Goal: Information Seeking & Learning: Learn about a topic

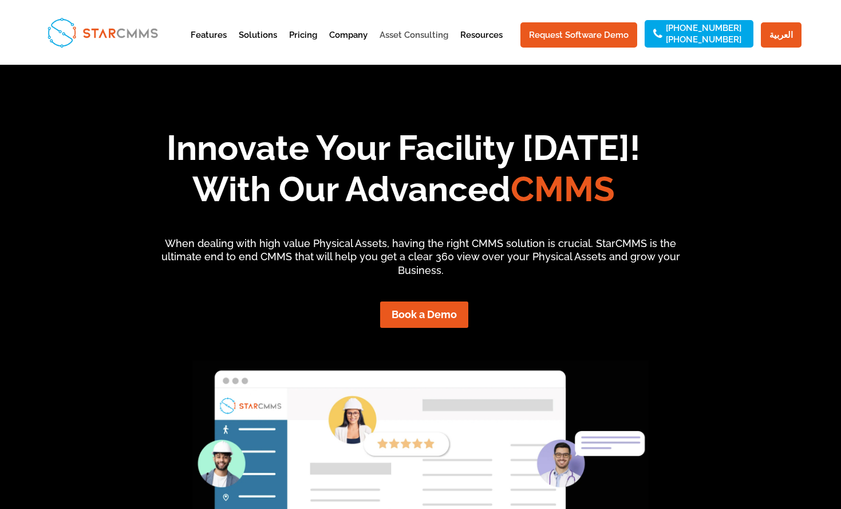
click at [433, 34] on link "Asset Consulting" at bounding box center [414, 45] width 69 height 28
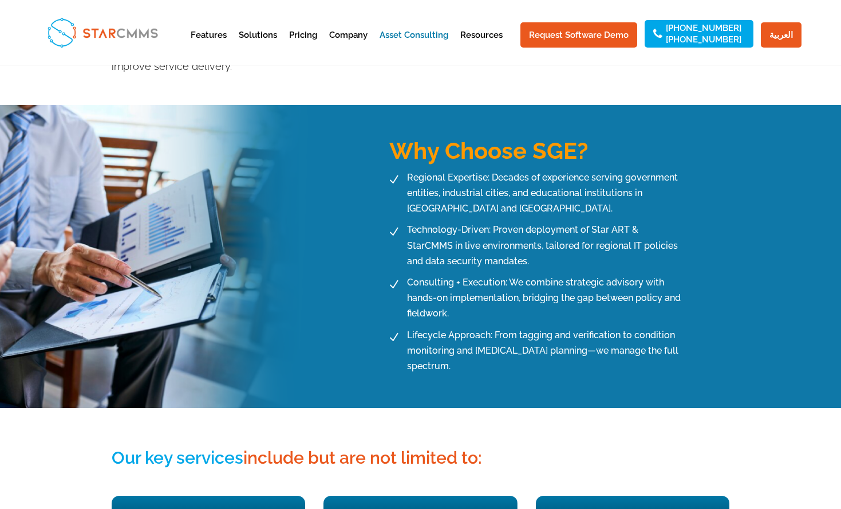
scroll to position [532, 0]
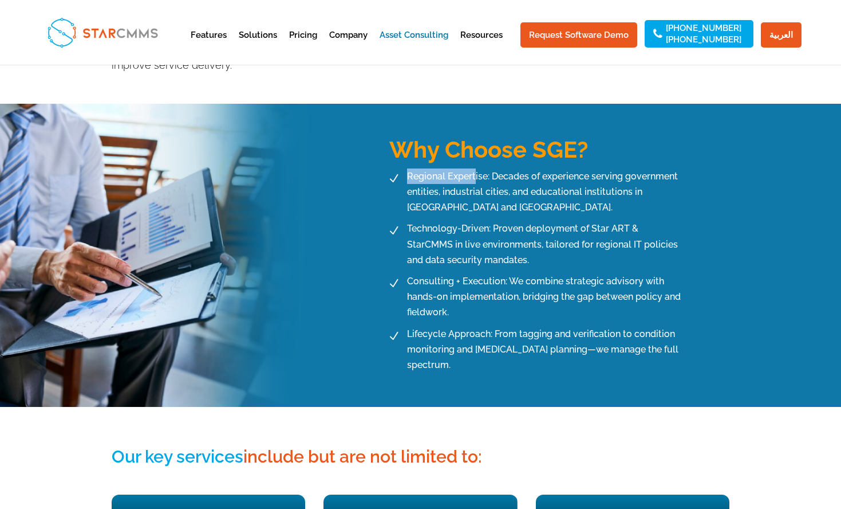
drag, startPoint x: 408, startPoint y: 163, endPoint x: 476, endPoint y: 161, distance: 67.6
click at [476, 168] on span "Regional Expertise: Decades of experience serving government entities, industri…" at bounding box center [544, 191] width 280 height 47
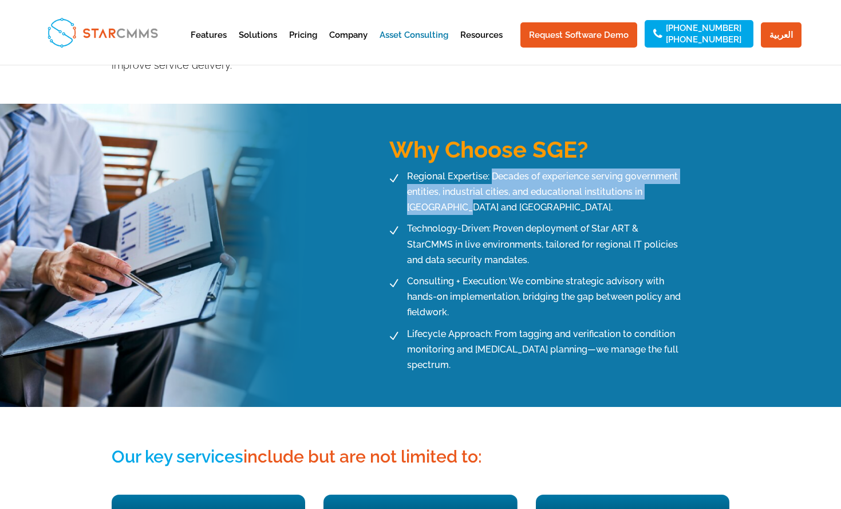
drag, startPoint x: 493, startPoint y: 174, endPoint x: 492, endPoint y: 188, distance: 13.8
click at [492, 188] on span "Regional Expertise: Decades of experience serving government entities, industri…" at bounding box center [544, 191] width 280 height 47
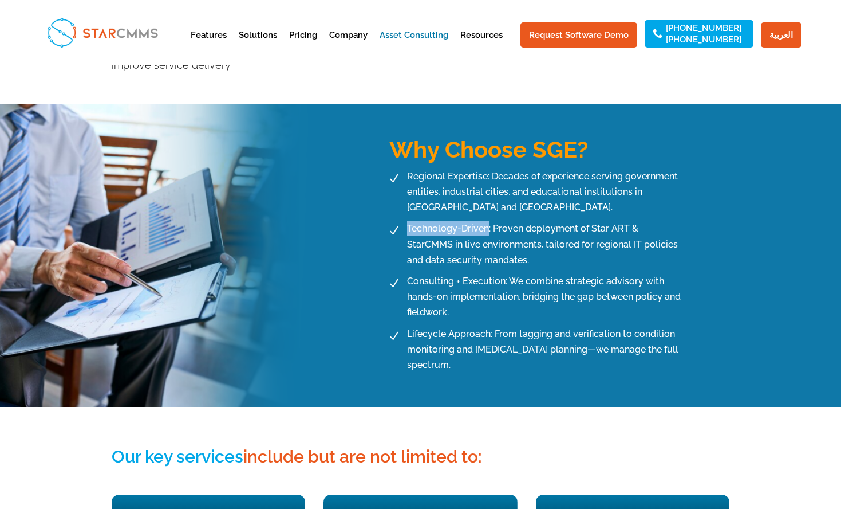
drag, startPoint x: 409, startPoint y: 214, endPoint x: 489, endPoint y: 215, distance: 80.2
click at [489, 221] on span "Technology-Driven: Proven deployment of Star ART & StarCMMS in live environment…" at bounding box center [544, 244] width 280 height 47
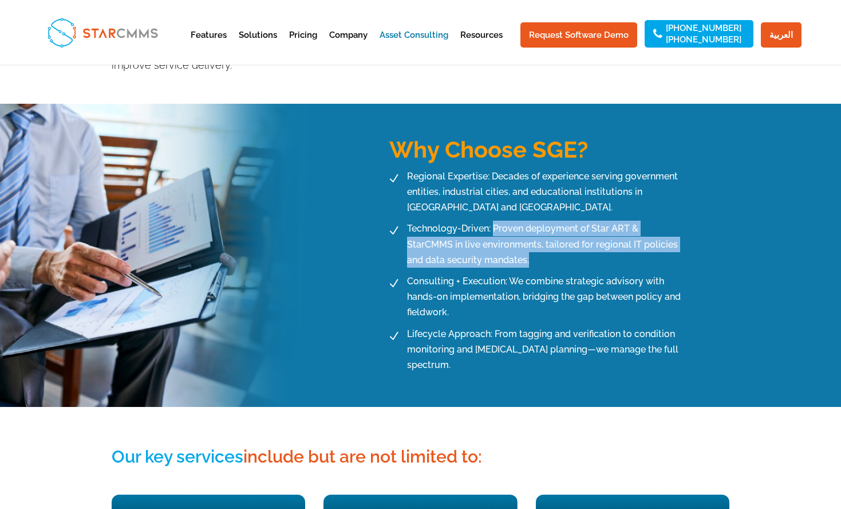
drag, startPoint x: 495, startPoint y: 214, endPoint x: 493, endPoint y: 237, distance: 23.0
click at [497, 241] on span "Technology-Driven: Proven deployment of Star ART & StarCMMS in live environment…" at bounding box center [544, 244] width 280 height 47
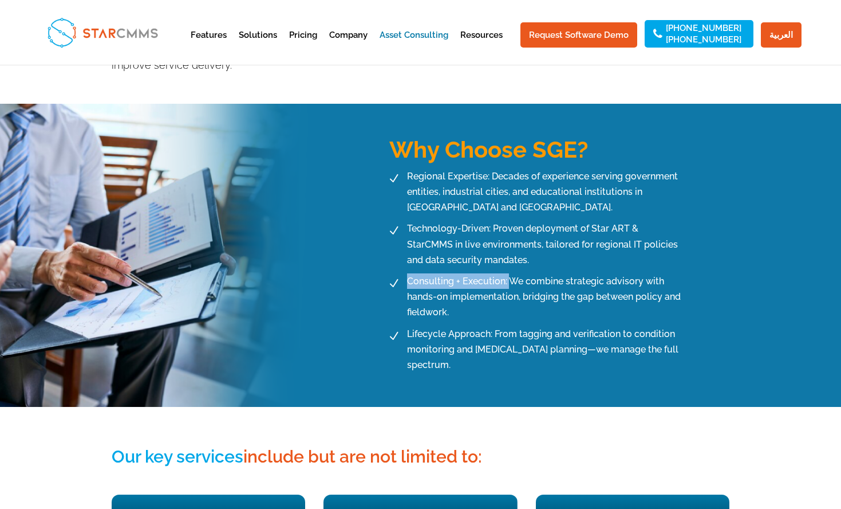
drag, startPoint x: 445, startPoint y: 269, endPoint x: 510, endPoint y: 269, distance: 65.3
click at [510, 273] on span "Consulting + Execution: We combine strategic advisory with hands-on implementat…" at bounding box center [544, 296] width 280 height 47
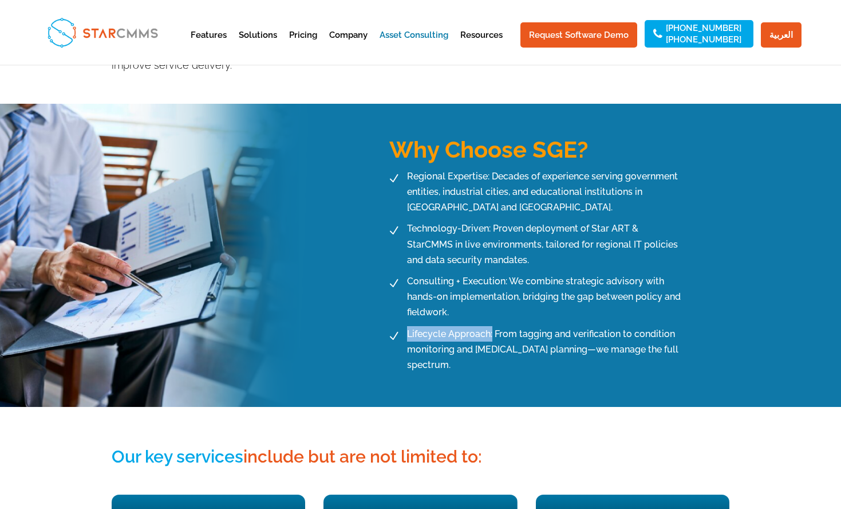
drag, startPoint x: 407, startPoint y: 319, endPoint x: 493, endPoint y: 324, distance: 86.0
click at [493, 326] on span "Lifecycle Approach: From tagging and verification to condition monitoring and C…" at bounding box center [544, 349] width 280 height 47
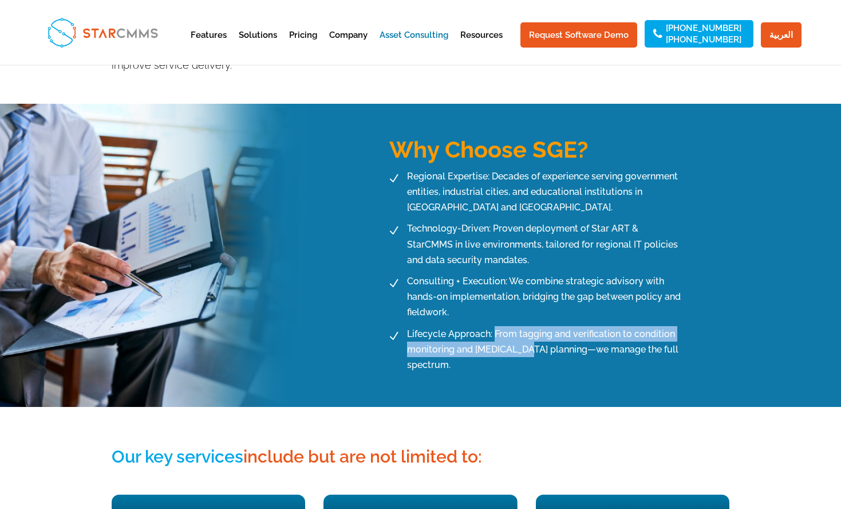
drag, startPoint x: 497, startPoint y: 319, endPoint x: 526, endPoint y: 328, distance: 30.6
click at [529, 329] on span "Lifecycle Approach: From tagging and verification to condition monitoring and C…" at bounding box center [544, 349] width 280 height 47
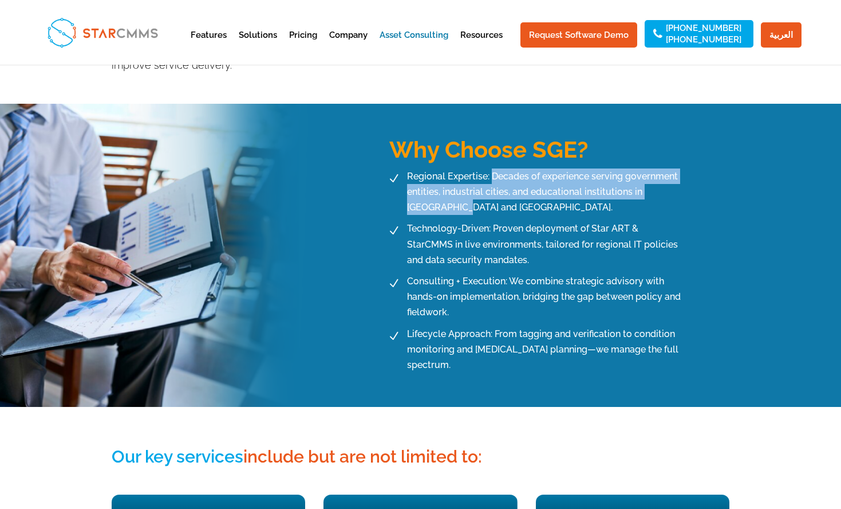
drag, startPoint x: 493, startPoint y: 161, endPoint x: 509, endPoint y: 199, distance: 41.3
click at [509, 199] on span "Regional Expertise: Decades of experience serving government entities, industri…" at bounding box center [544, 191] width 280 height 47
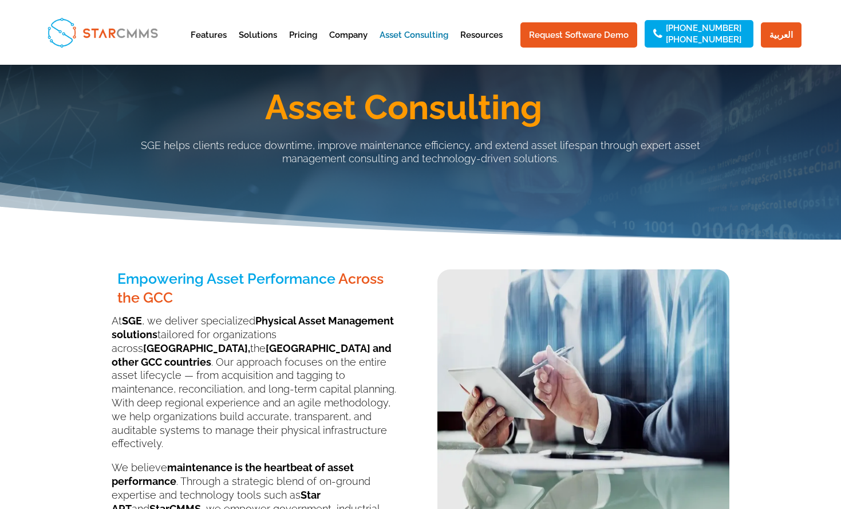
scroll to position [0, 0]
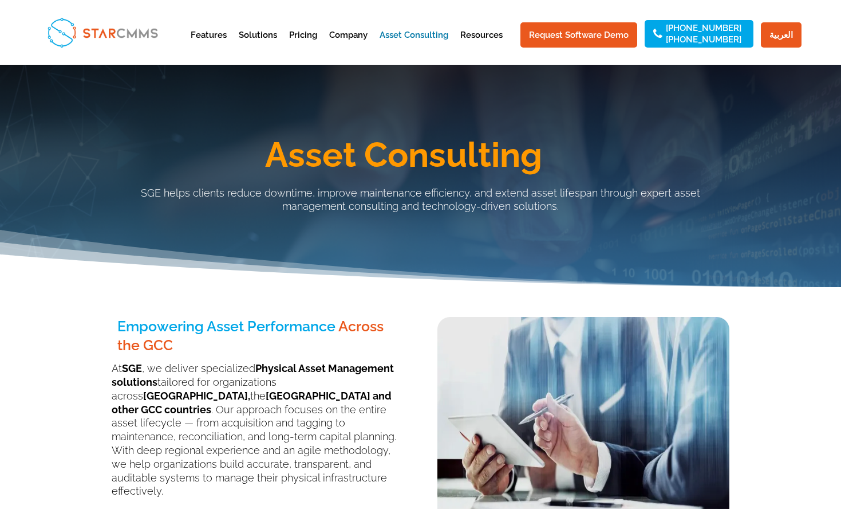
drag, startPoint x: 117, startPoint y: 192, endPoint x: 528, endPoint y: 220, distance: 412.2
click at [528, 220] on div "Asset Consulting SGE helps clients reduce downtime, improve maintenance efficie…" at bounding box center [421, 165] width 619 height 113
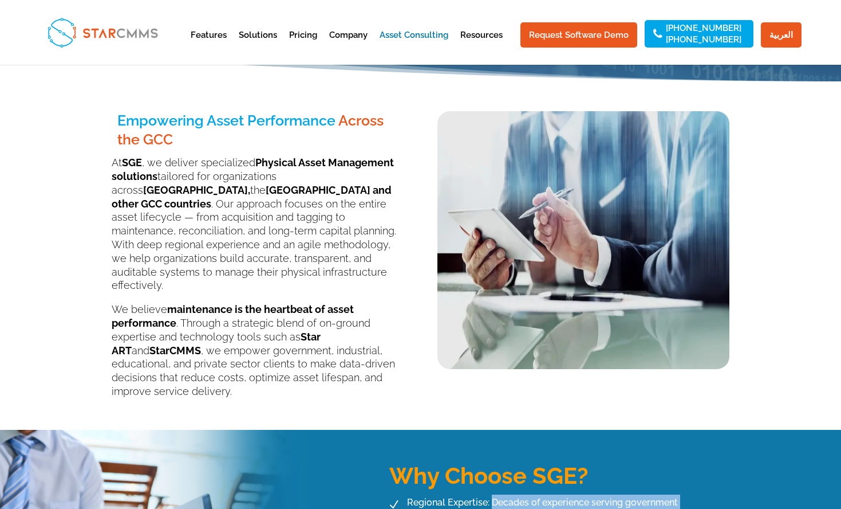
scroll to position [309, 0]
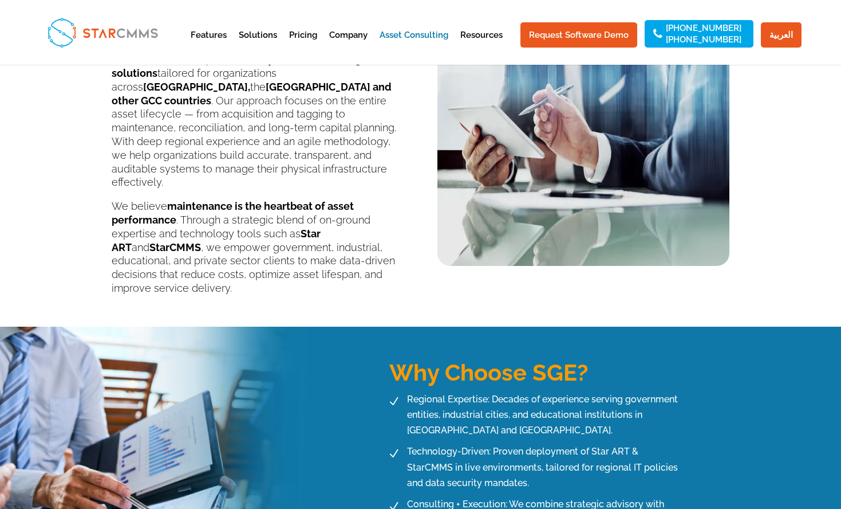
click at [376, 182] on p "At SGE , we deliver specialized Physical Asset Management solutions tailored fo…" at bounding box center [258, 126] width 292 height 147
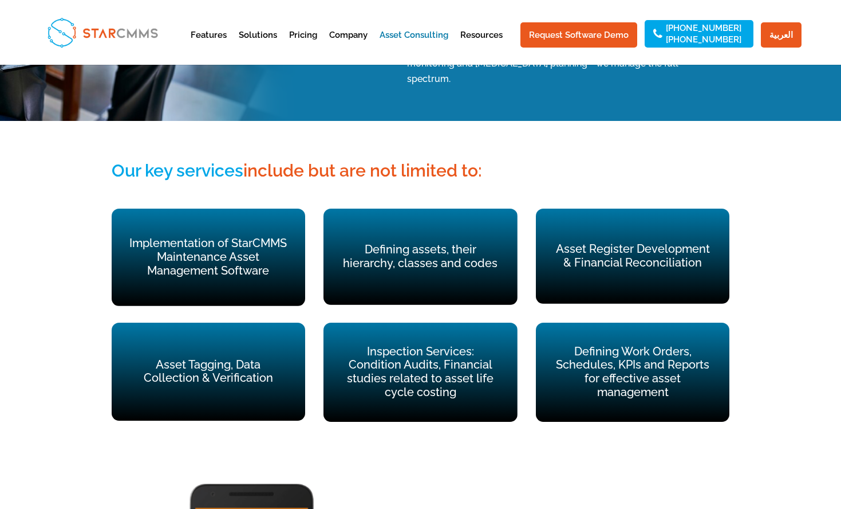
scroll to position [761, 0]
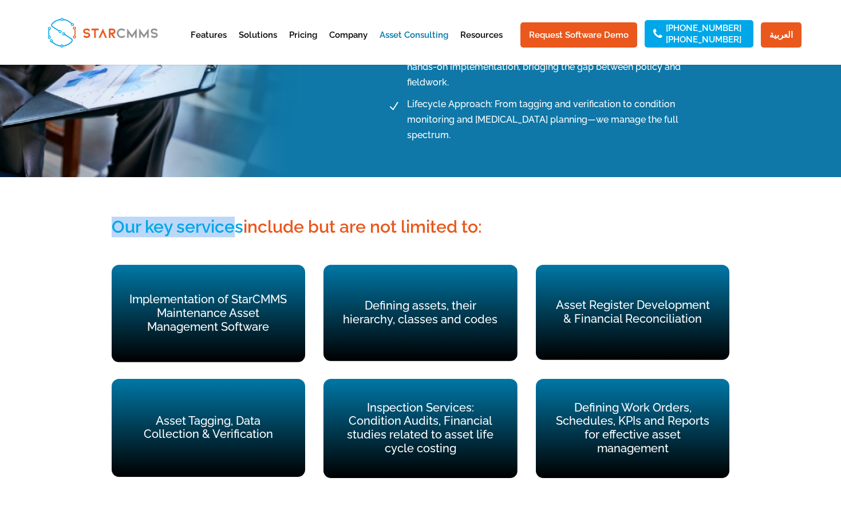
drag, startPoint x: 119, startPoint y: 195, endPoint x: 240, endPoint y: 194, distance: 121.4
click at [240, 216] on span "Our key services" at bounding box center [178, 226] width 132 height 20
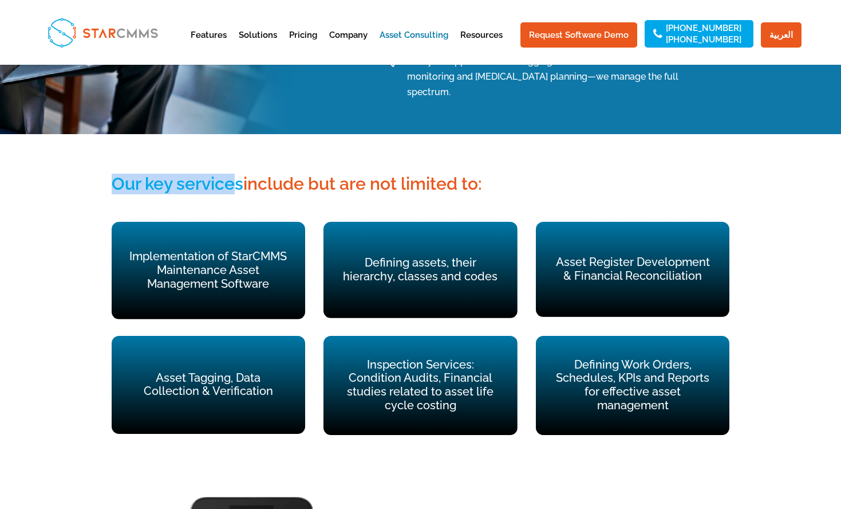
scroll to position [808, 0]
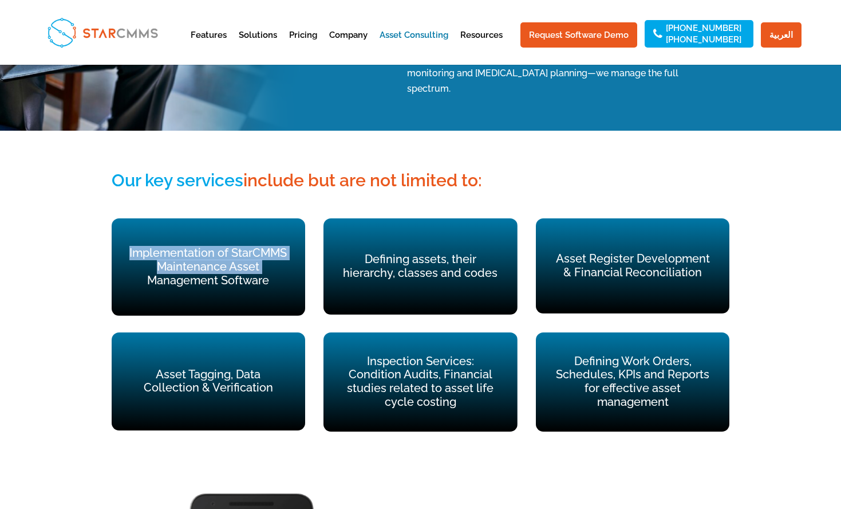
drag, startPoint x: 131, startPoint y: 223, endPoint x: 225, endPoint y: 240, distance: 96.1
click at [273, 246] on p "Implementation of StarCMMS Maintenance Asset Management Software" at bounding box center [209, 266] width 162 height 41
click at [225, 246] on p "Implementation of StarCMMS Maintenance Asset Management Software" at bounding box center [209, 266] width 162 height 41
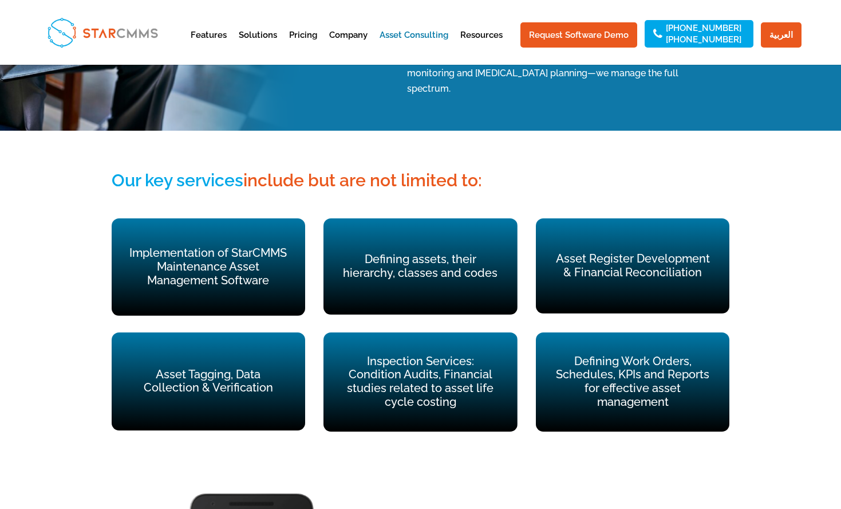
click at [159, 246] on p "Implementation of StarCMMS Maintenance Asset Management Software" at bounding box center [209, 266] width 162 height 41
drag, startPoint x: 231, startPoint y: 239, endPoint x: 282, endPoint y: 254, distance: 53.7
click at [282, 254] on p "Implementation of StarCMMS Maintenance Asset Management Software" at bounding box center [209, 266] width 162 height 41
drag, startPoint x: 153, startPoint y: 347, endPoint x: 223, endPoint y: 347, distance: 70.4
click at [223, 368] on p "Asset Tagging, Data Collection & Verification" at bounding box center [209, 381] width 162 height 27
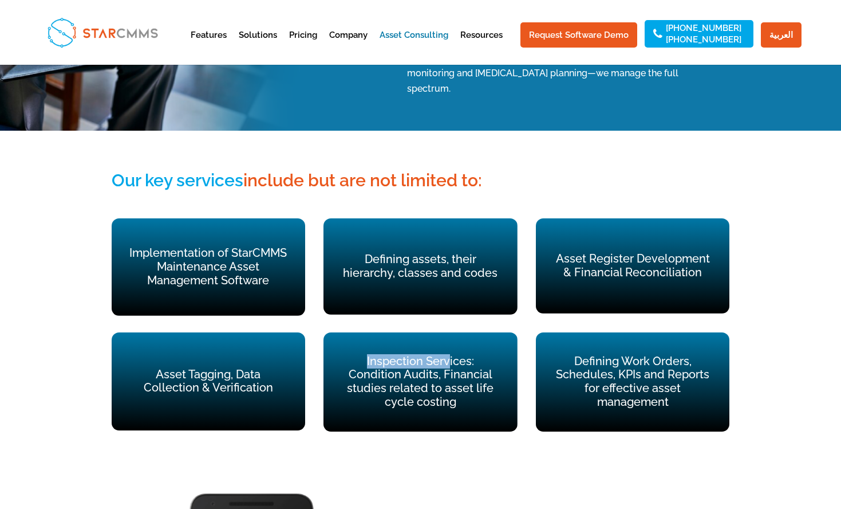
drag, startPoint x: 355, startPoint y: 330, endPoint x: 420, endPoint y: 233, distance: 116.9
click at [421, 332] on div "Inspection Services: Condition Audits, Financial studies related to asset life …" at bounding box center [421, 381] width 194 height 99
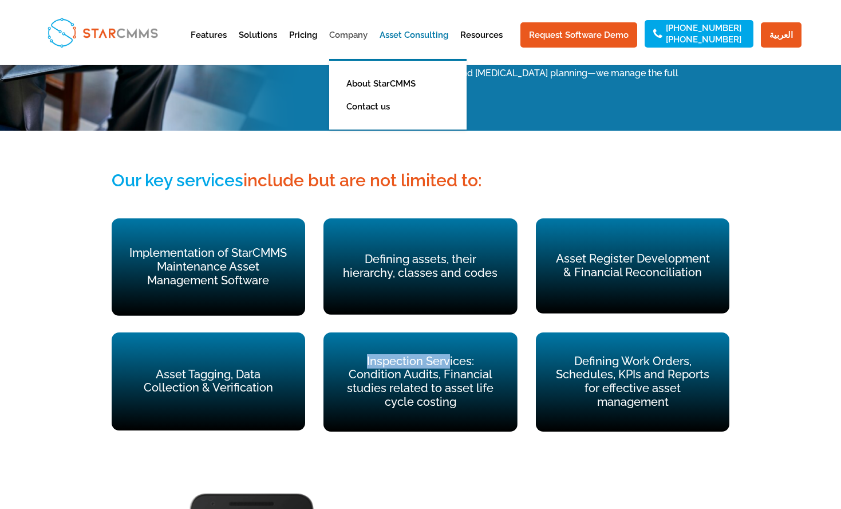
click at [358, 36] on link "Company" at bounding box center [348, 45] width 38 height 28
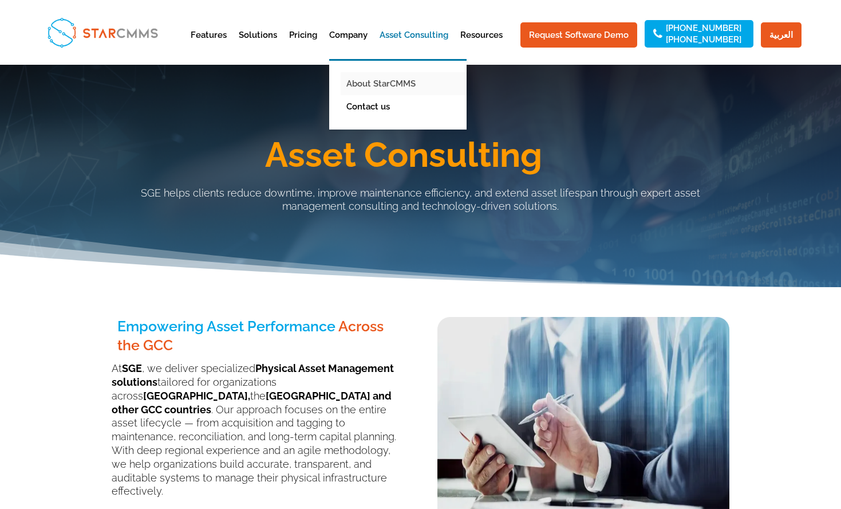
click at [378, 85] on link "About StarCMMS" at bounding box center [407, 83] width 132 height 23
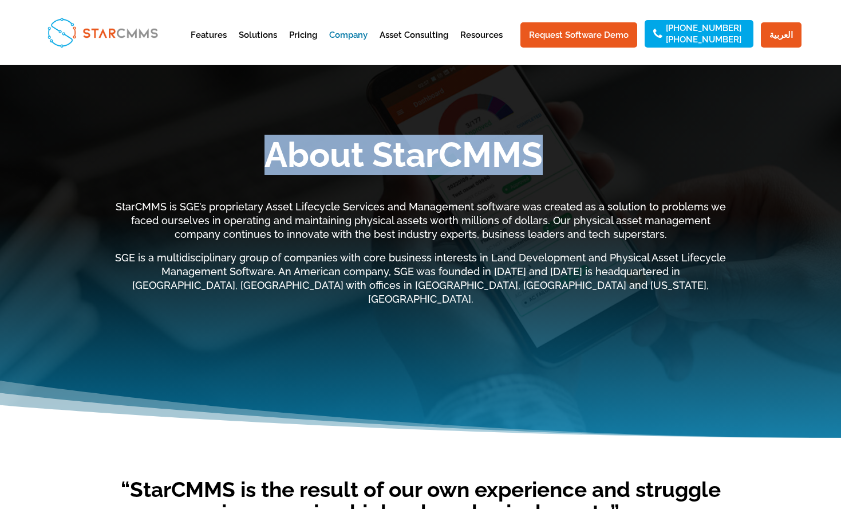
drag, startPoint x: 396, startPoint y: 153, endPoint x: 543, endPoint y: 153, distance: 146.6
click at [548, 149] on h1 "About StarCMMS" at bounding box center [403, 157] width 653 height 40
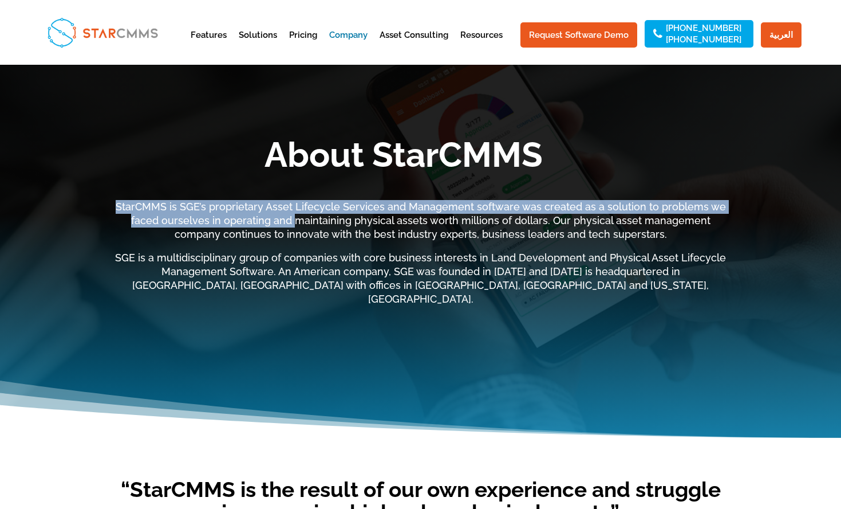
drag, startPoint x: 202, startPoint y: 198, endPoint x: 275, endPoint y: 64, distance: 152.5
click at [273, 225] on div "About StarCMMS StarCMMS is SGE’s proprietary Asset Lifecycle Services and Manag…" at bounding box center [421, 207] width 619 height 197
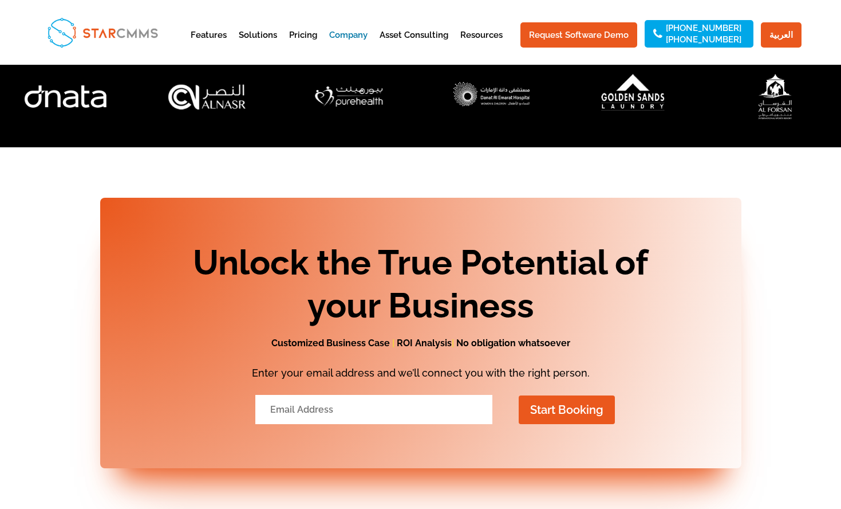
scroll to position [1097, 0]
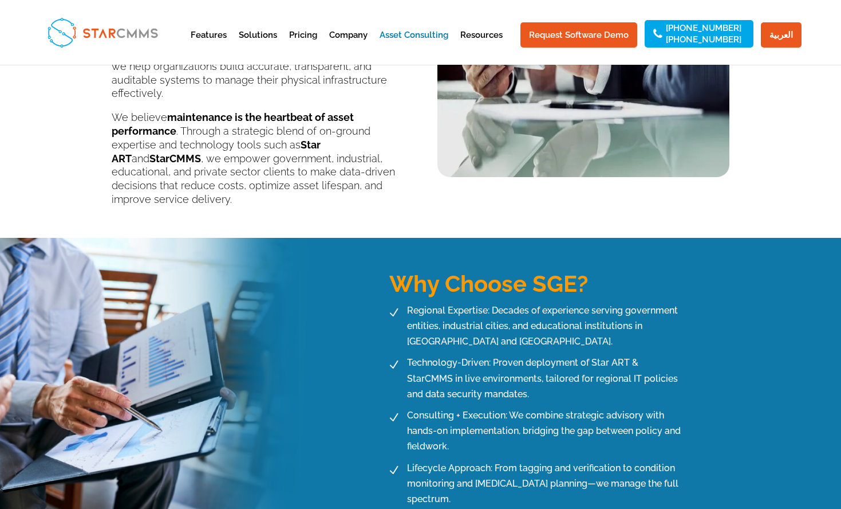
scroll to position [424, 0]
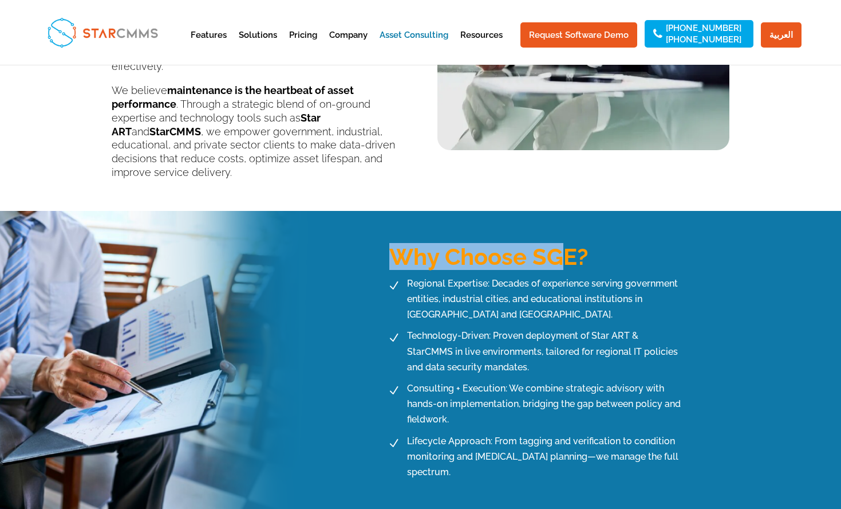
drag, startPoint x: 509, startPoint y: 227, endPoint x: 571, endPoint y: 231, distance: 62.6
click at [571, 231] on div "Why Choose SGE?" at bounding box center [559, 248] width 340 height 52
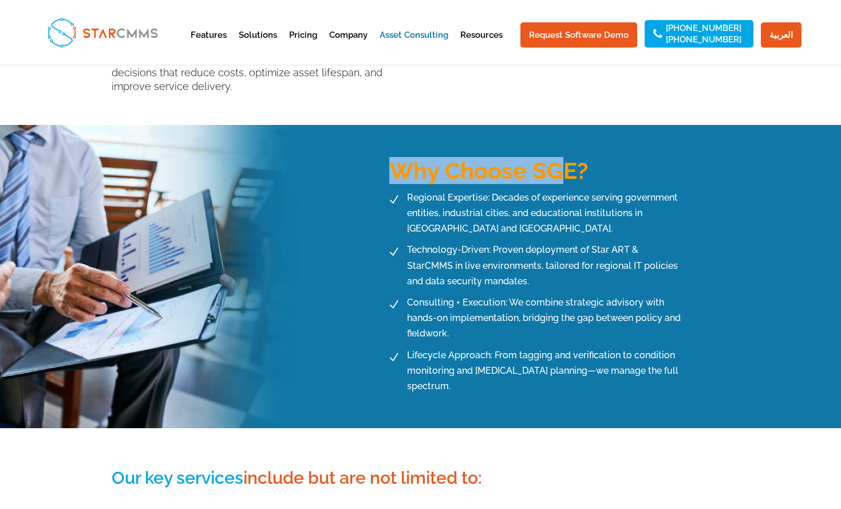
scroll to position [518, 0]
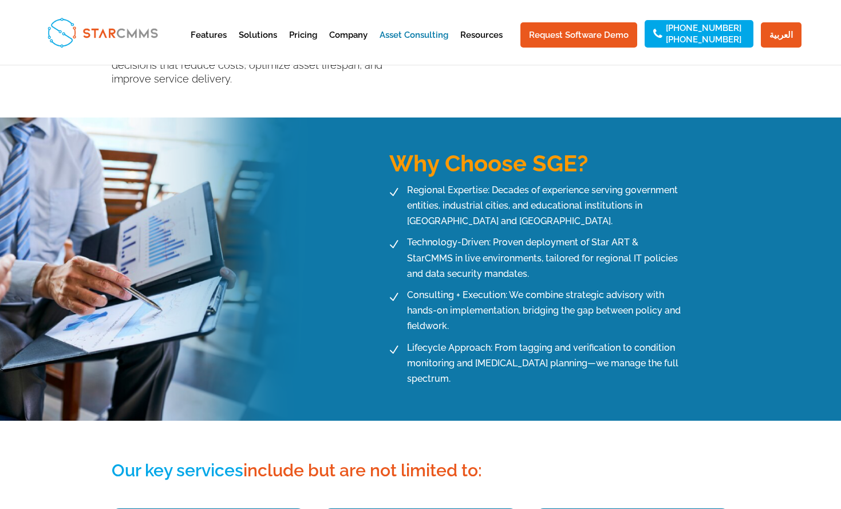
drag, startPoint x: 445, startPoint y: 222, endPoint x: 418, endPoint y: 189, distance: 42.7
click at [445, 234] on span "Technology-Driven: Proven deployment of Star ART & StarCMMS in live environment…" at bounding box center [544, 257] width 280 height 47
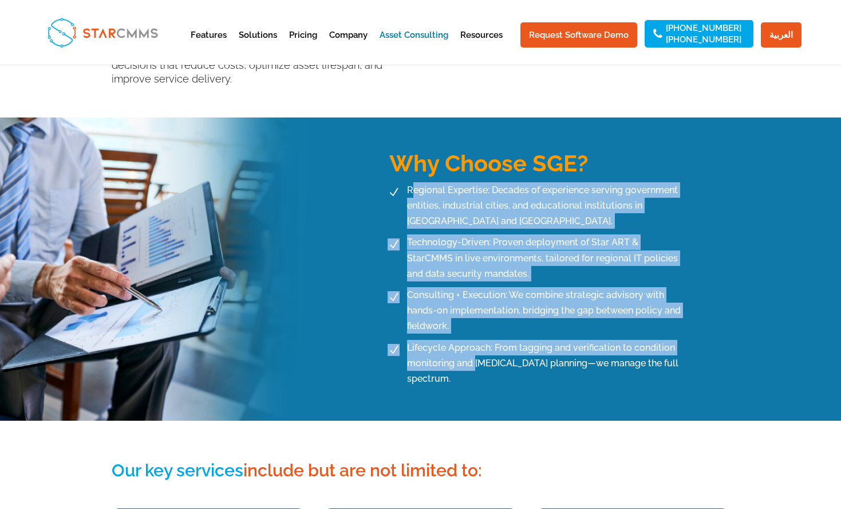
drag, startPoint x: 416, startPoint y: 181, endPoint x: 474, endPoint y: 345, distance: 174.4
click at [474, 345] on ul "N Regional Expertise: Decades of experience serving government entities, indust…" at bounding box center [534, 284] width 300 height 204
click at [501, 182] on span "Regional Expertise: Decades of experience serving government entities, industri…" at bounding box center [544, 205] width 280 height 47
